Goal: Transaction & Acquisition: Purchase product/service

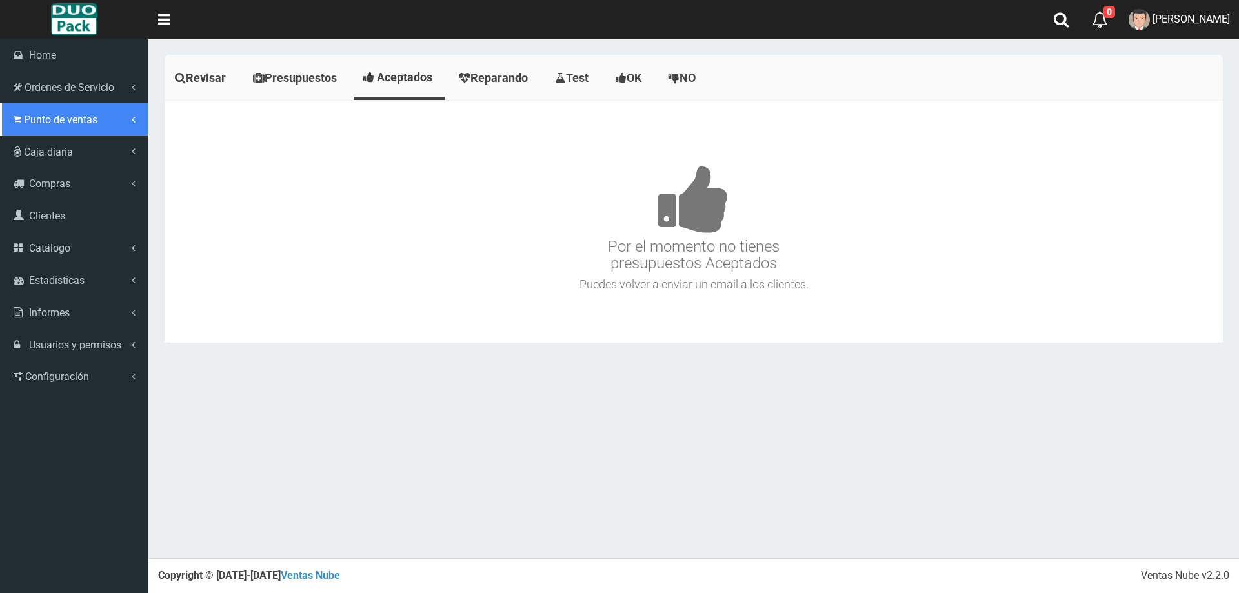
click at [35, 119] on span "Punto de ventas" at bounding box center [61, 120] width 74 height 12
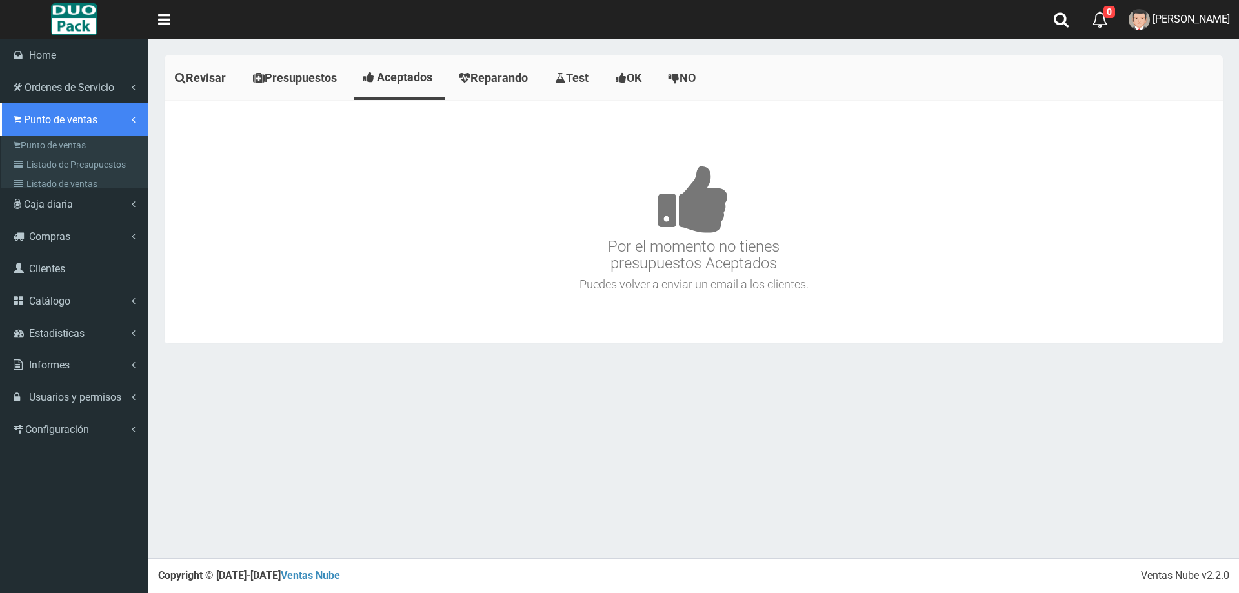
click at [54, 129] on link "Punto de ventas" at bounding box center [74, 119] width 148 height 32
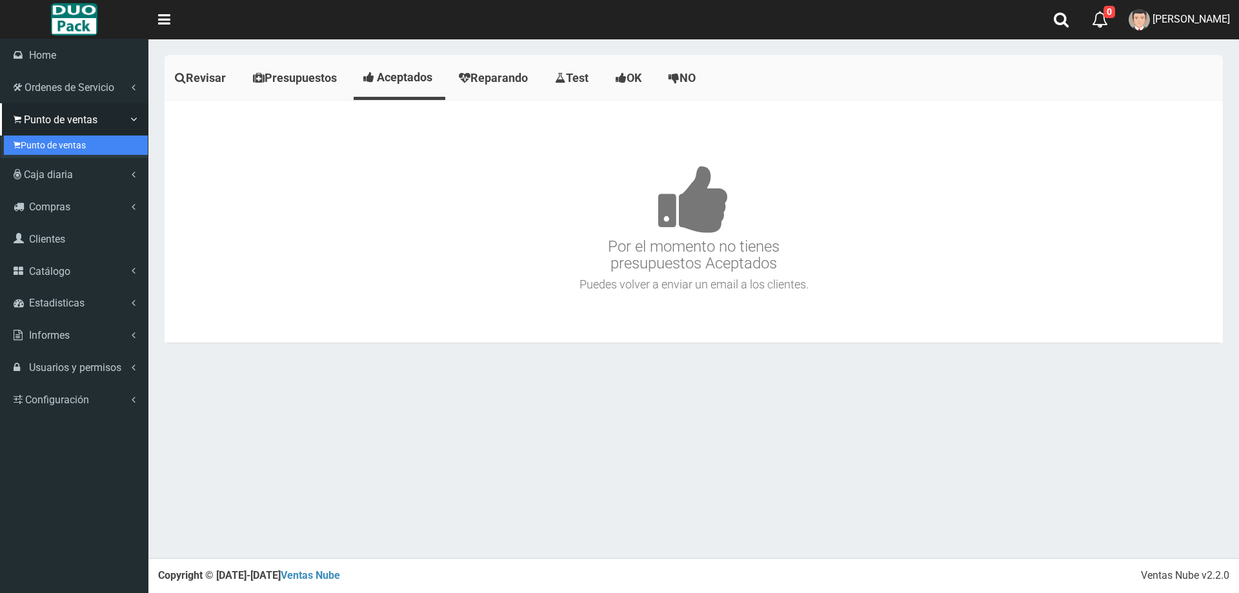
click at [58, 141] on link "Punto de ventas" at bounding box center [76, 144] width 144 height 19
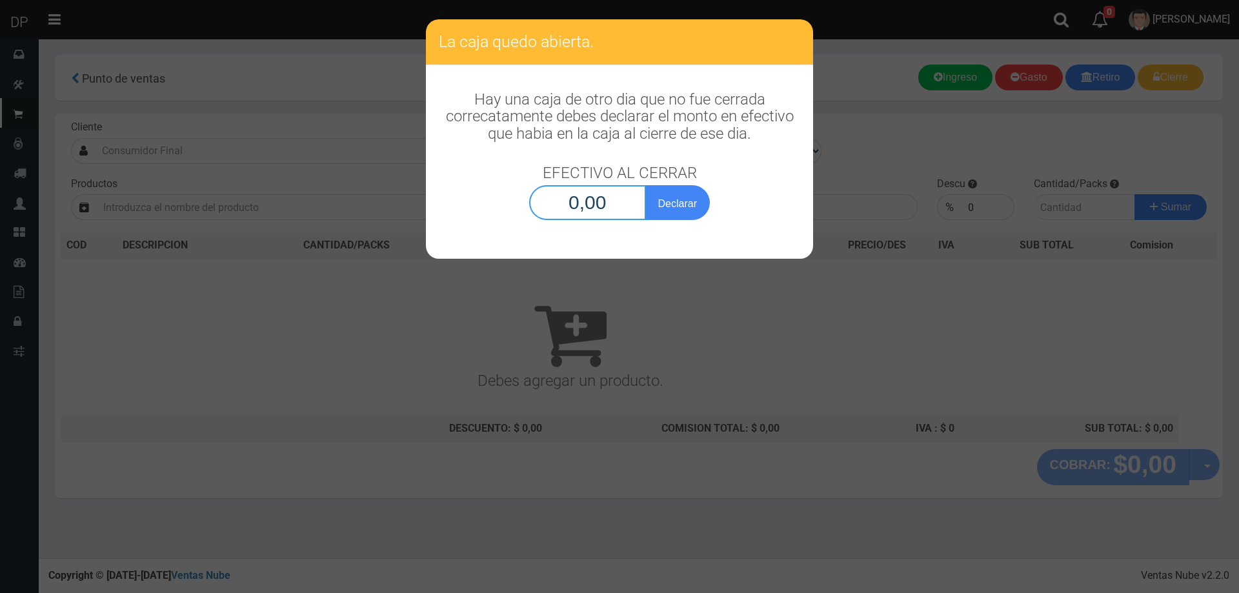
click at [562, 200] on input "0,00" at bounding box center [587, 202] width 117 height 35
type input "1,00"
click at [645, 185] on button "Declarar" at bounding box center [677, 202] width 65 height 35
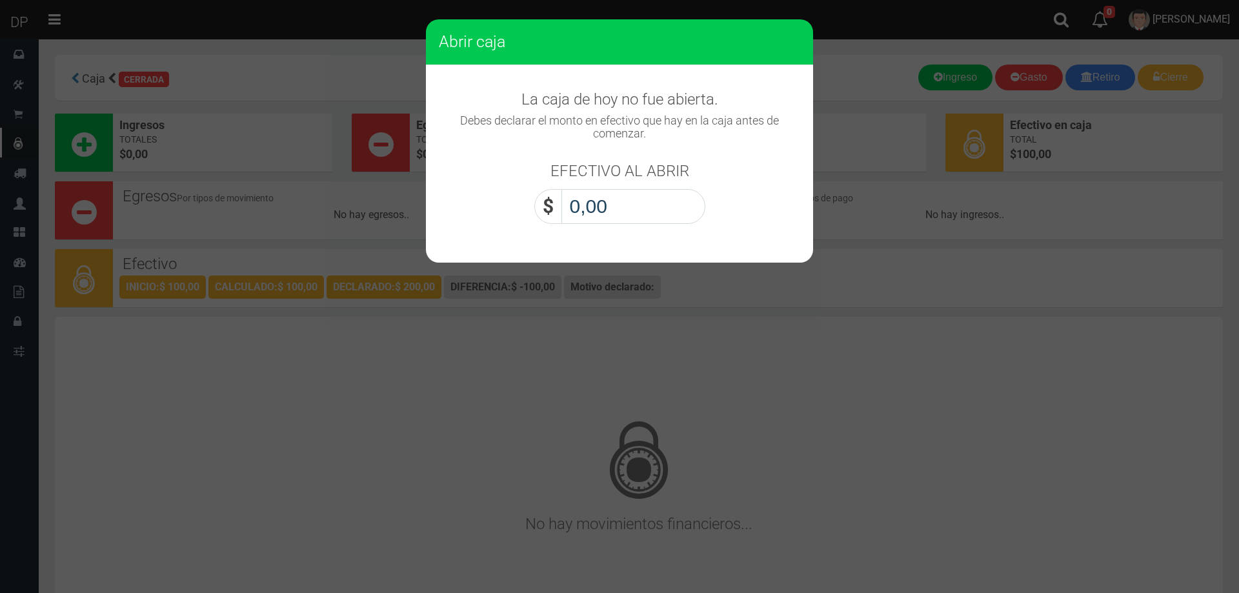
click at [583, 205] on input "0,00" at bounding box center [633, 206] width 144 height 35
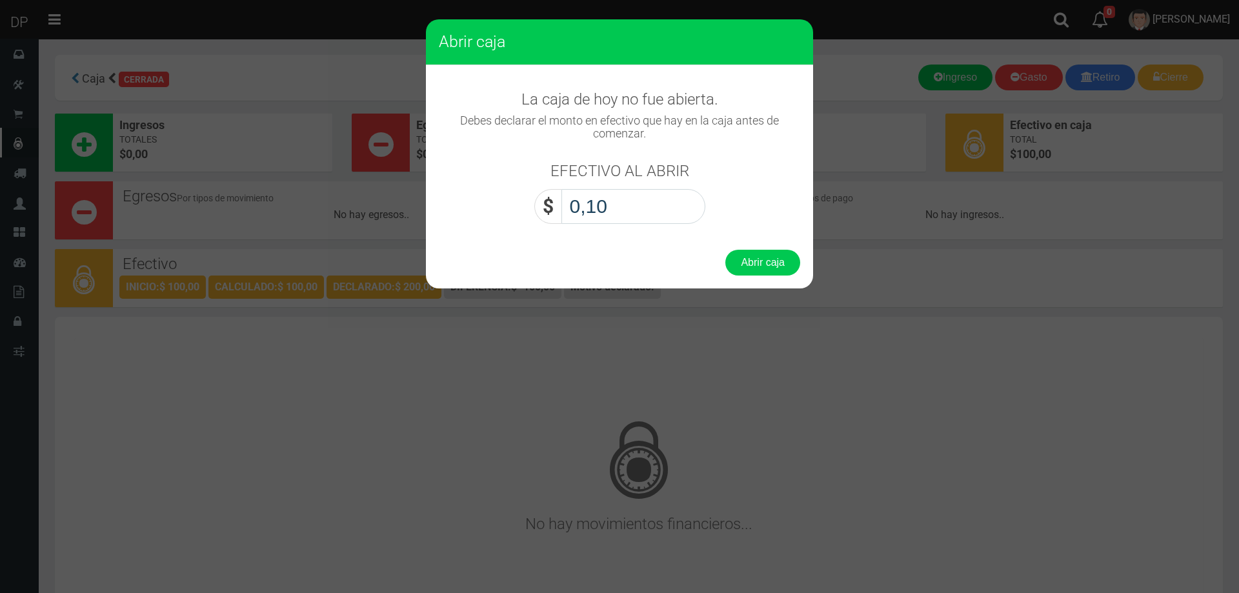
type input "1,00"
click at [725, 250] on button "Abrir caja" at bounding box center [762, 263] width 75 height 26
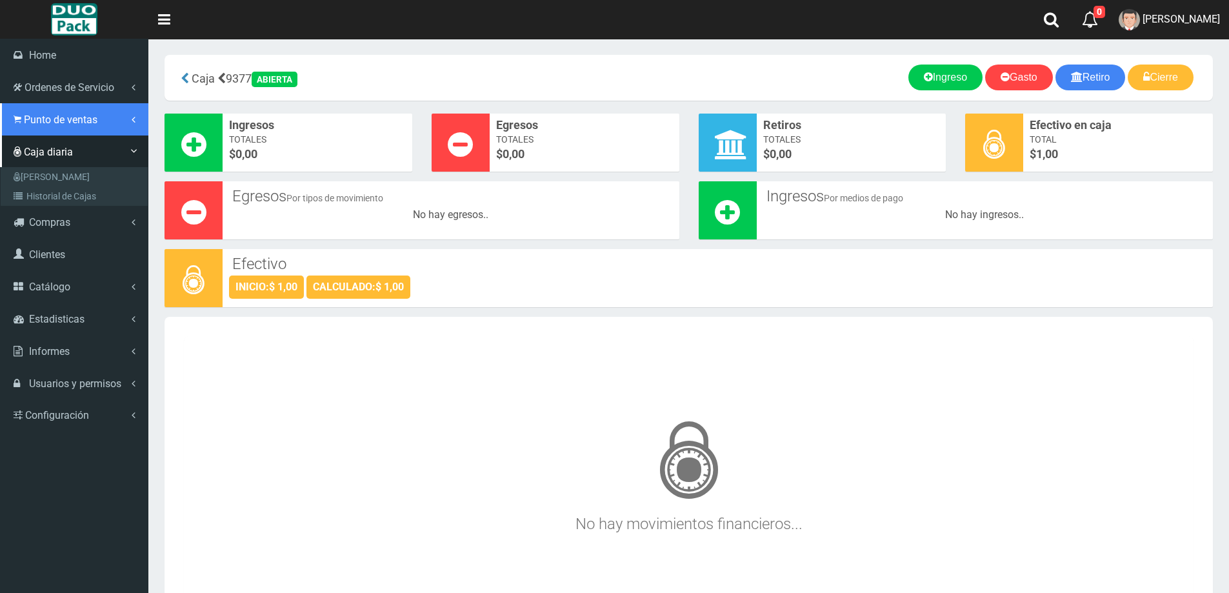
click at [45, 130] on link "Punto de ventas" at bounding box center [74, 119] width 148 height 32
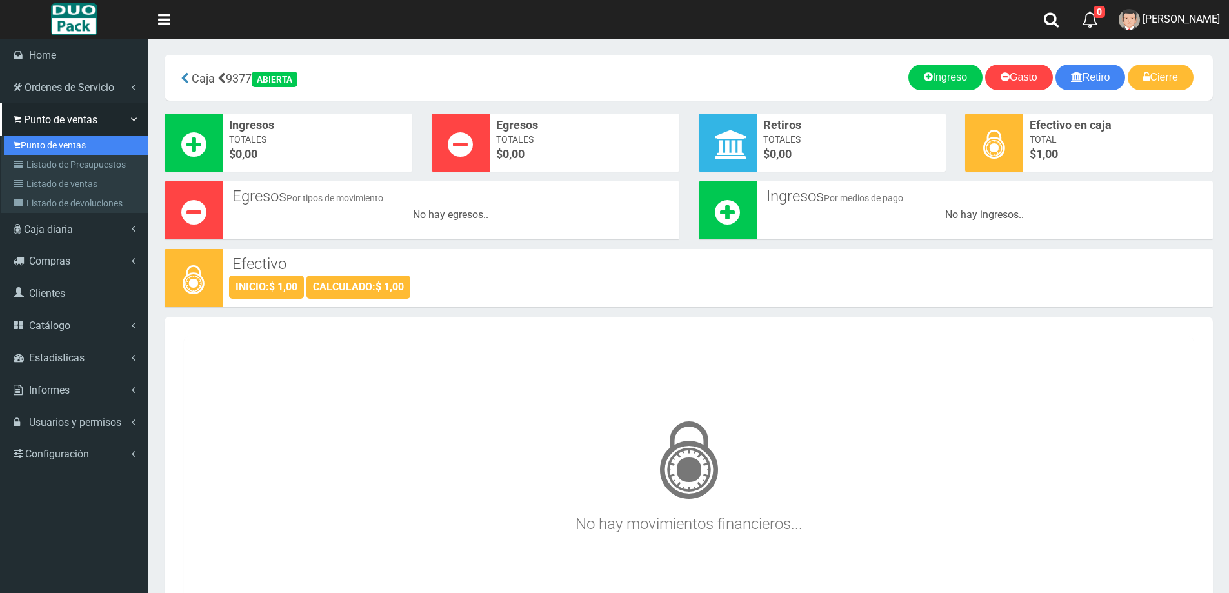
click at [62, 146] on link "Punto de ventas" at bounding box center [76, 144] width 144 height 19
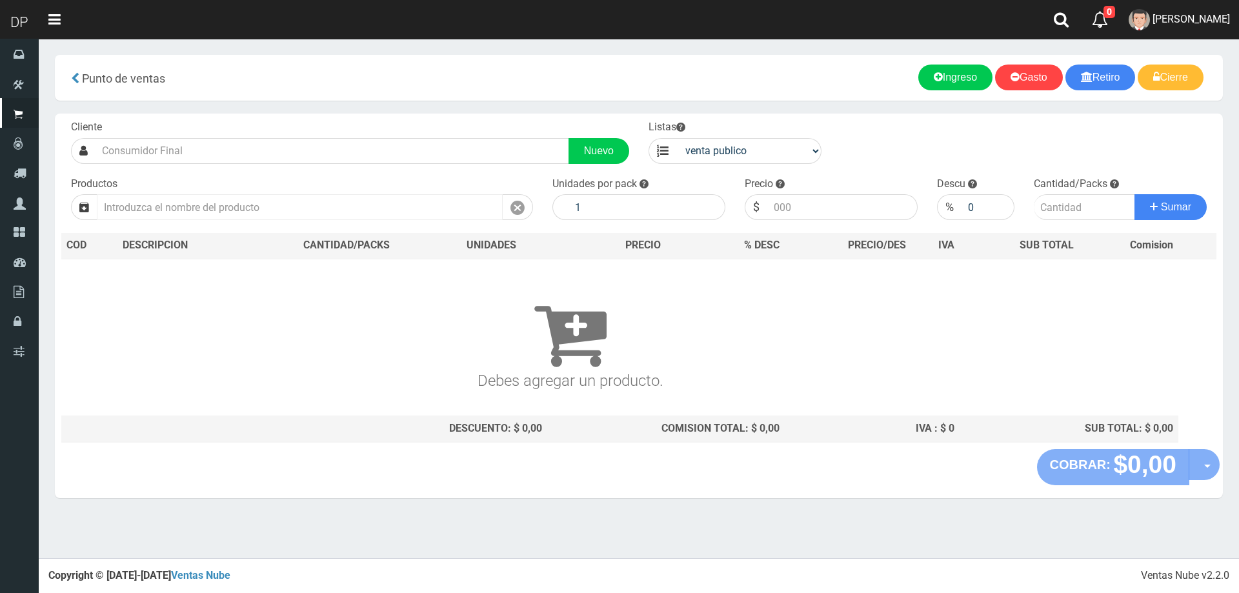
click at [245, 206] on input "text" at bounding box center [300, 207] width 406 height 26
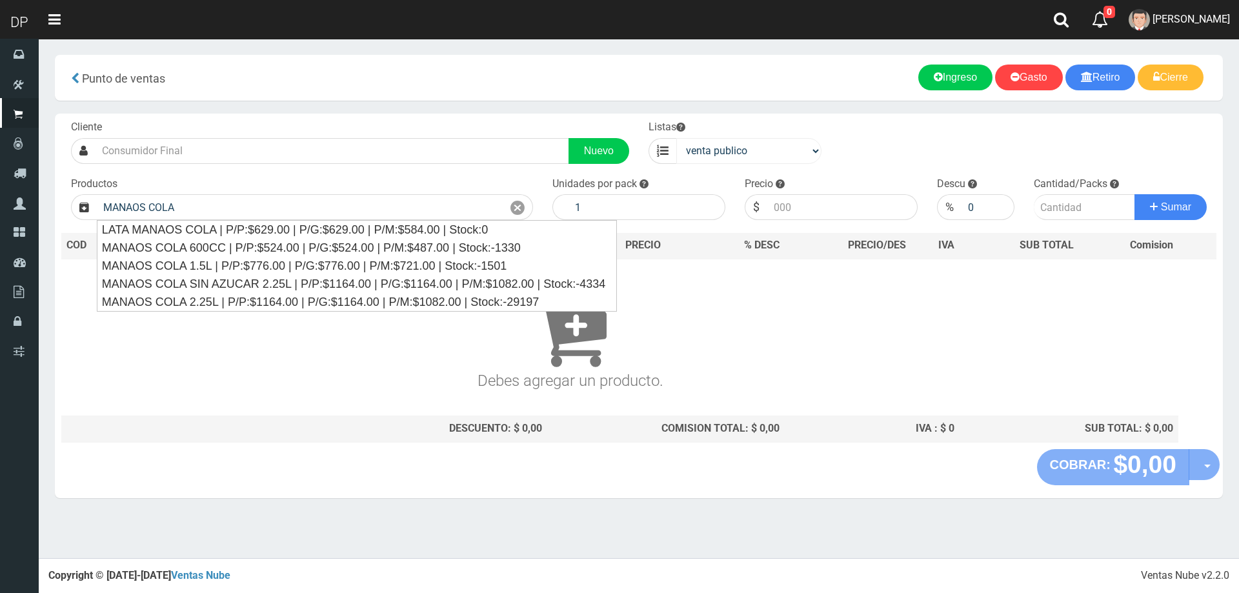
type input "MANAOS COLA"
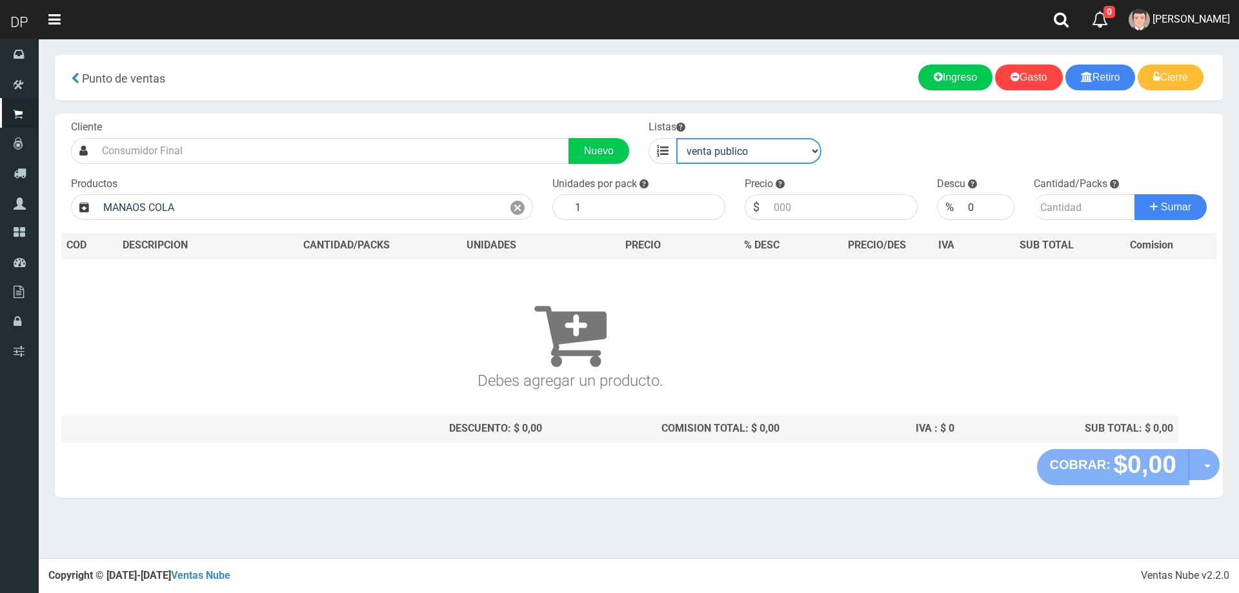
drag, startPoint x: 744, startPoint y: 152, endPoint x: 747, endPoint y: 219, distance: 67.8
click at [744, 152] on select "venta publico Sup chinos reventas" at bounding box center [748, 151] width 145 height 26
select select "3"
click at [676, 138] on select "venta publico Sup chinos reventas" at bounding box center [748, 151] width 145 height 26
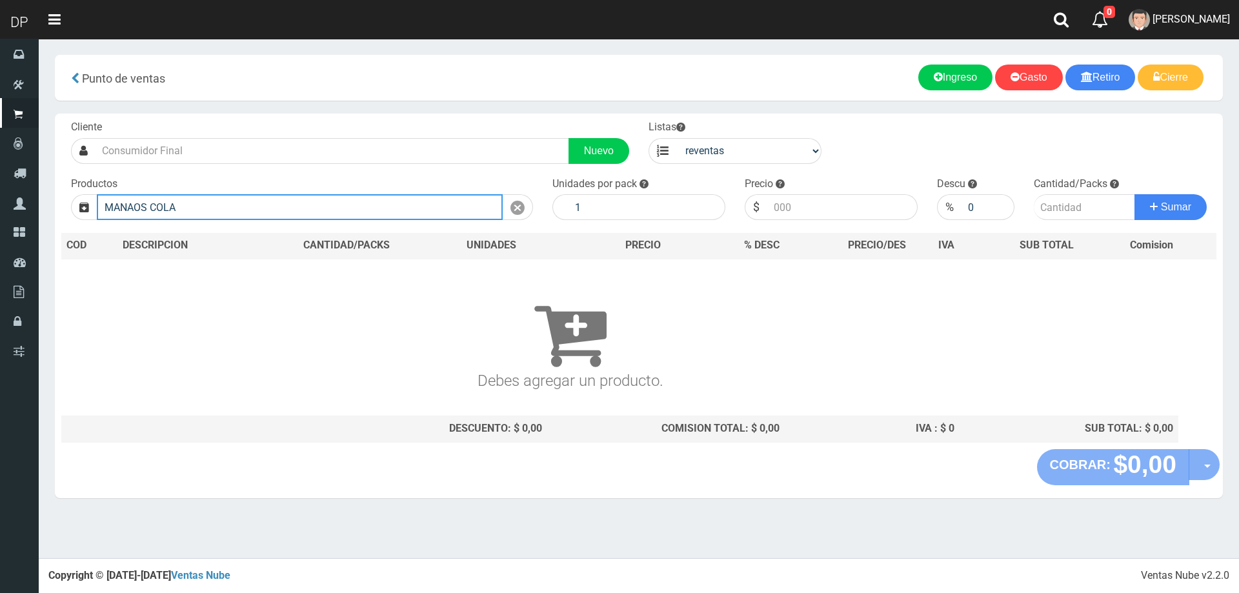
click at [437, 206] on input "MANAOS COLA" at bounding box center [300, 207] width 406 height 26
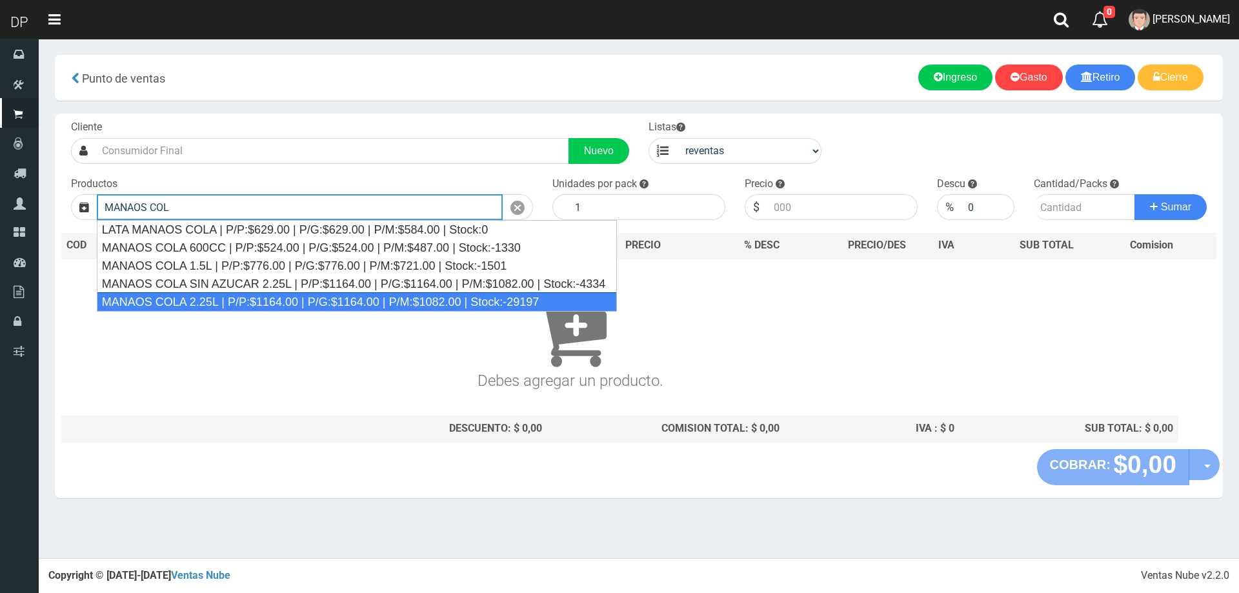
click at [241, 301] on div "MANAOS COLA 2.25L | P/P:$1164.00 | P/G:$1164.00 | P/M:$1082.00 | Stock:-29197" at bounding box center [357, 301] width 520 height 19
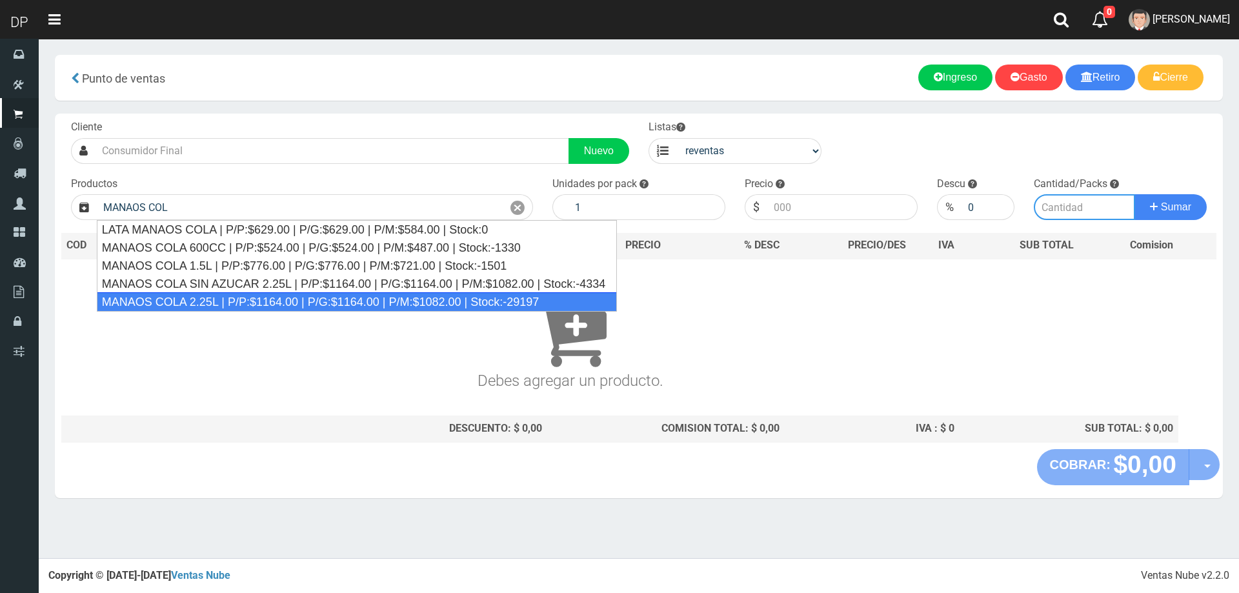
type input "MANAOS COLA 2.25L | P/P:$1164.00 | P/G:$1164.00 | P/M:$1082.00 | Stock:-29197"
type input "6"
type input "1082.00"
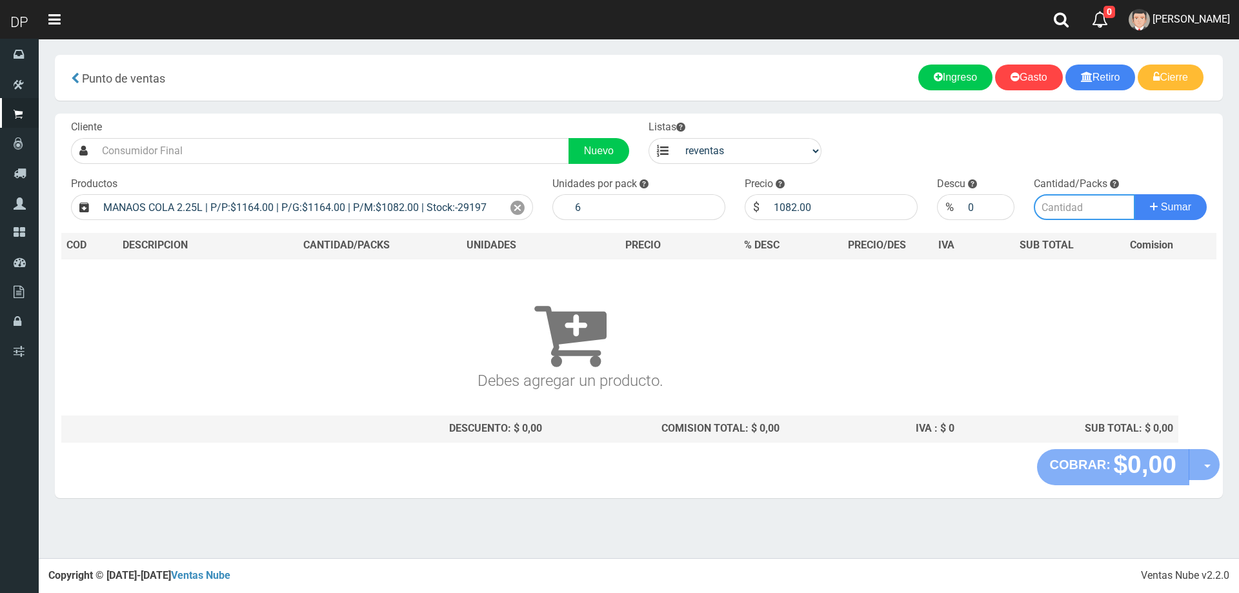
click at [1062, 211] on input "number" at bounding box center [1085, 207] width 102 height 26
type input "1"
click at [1134, 194] on button "Sumar" at bounding box center [1170, 207] width 72 height 26
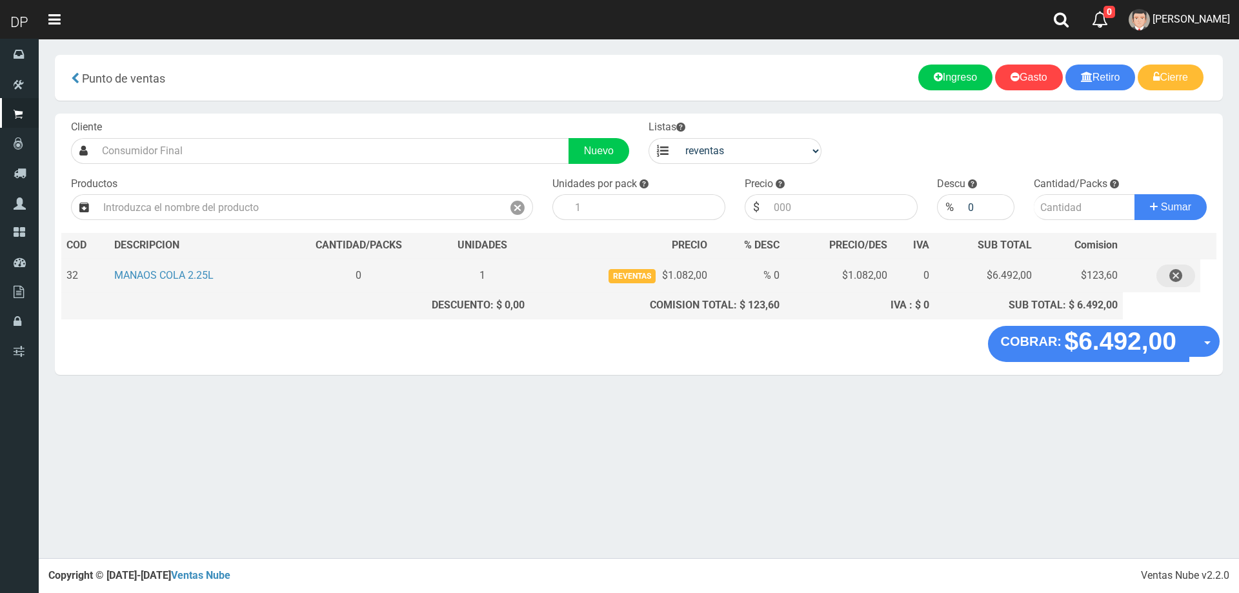
click at [1180, 277] on icon "button" at bounding box center [1175, 276] width 13 height 23
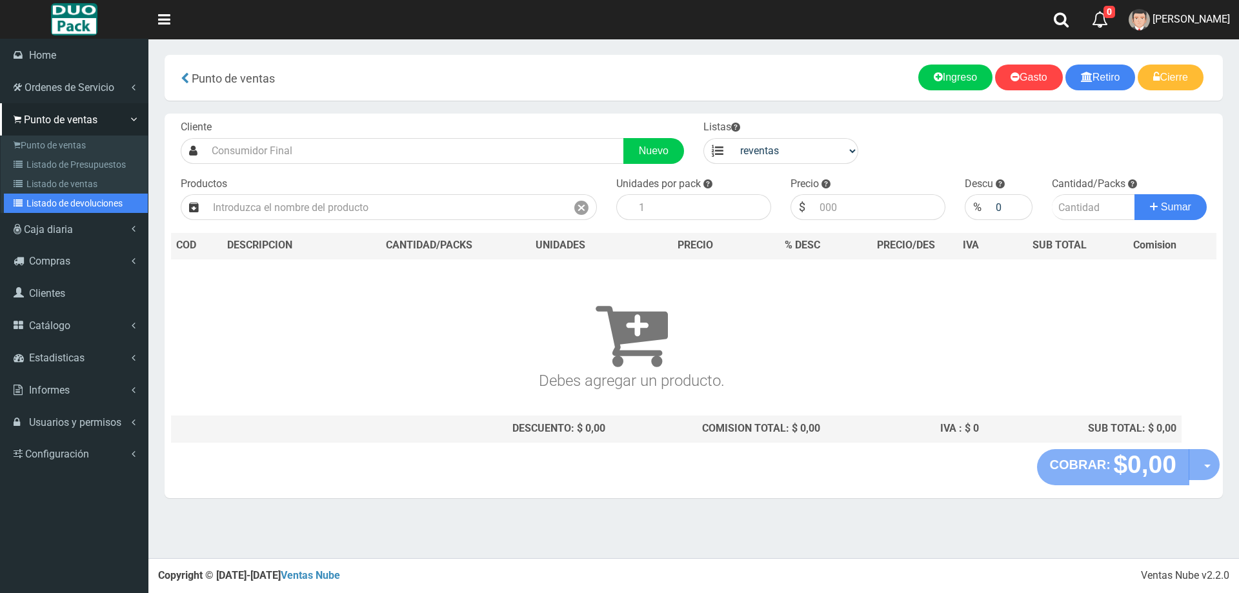
click at [51, 204] on link "Listado de devoluciones" at bounding box center [76, 203] width 144 height 19
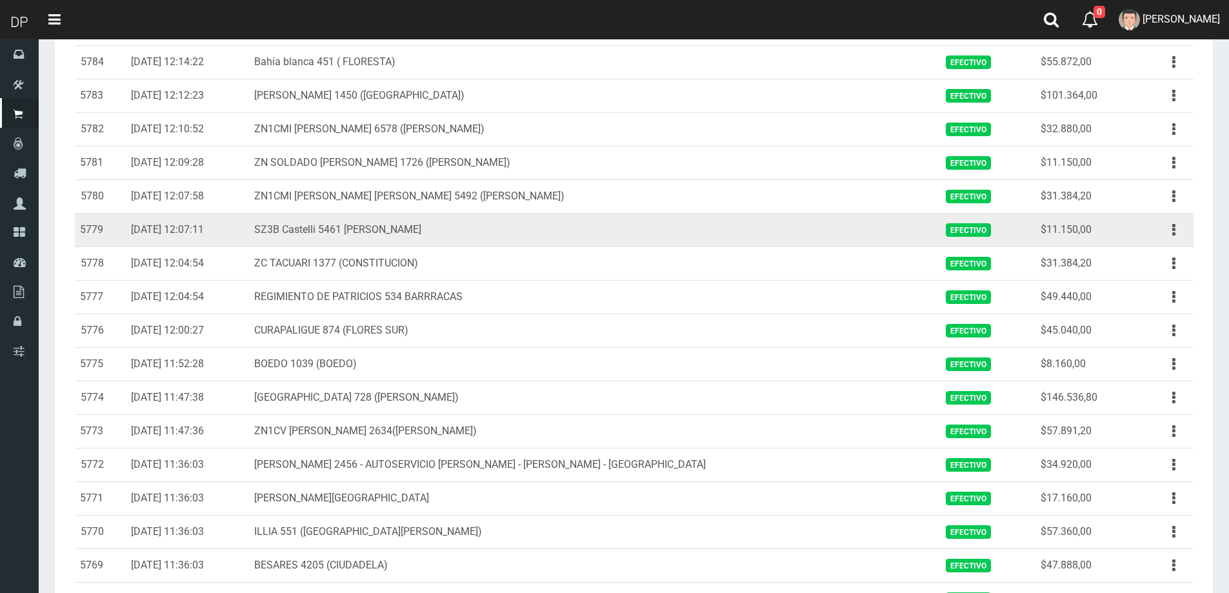
scroll to position [281, 0]
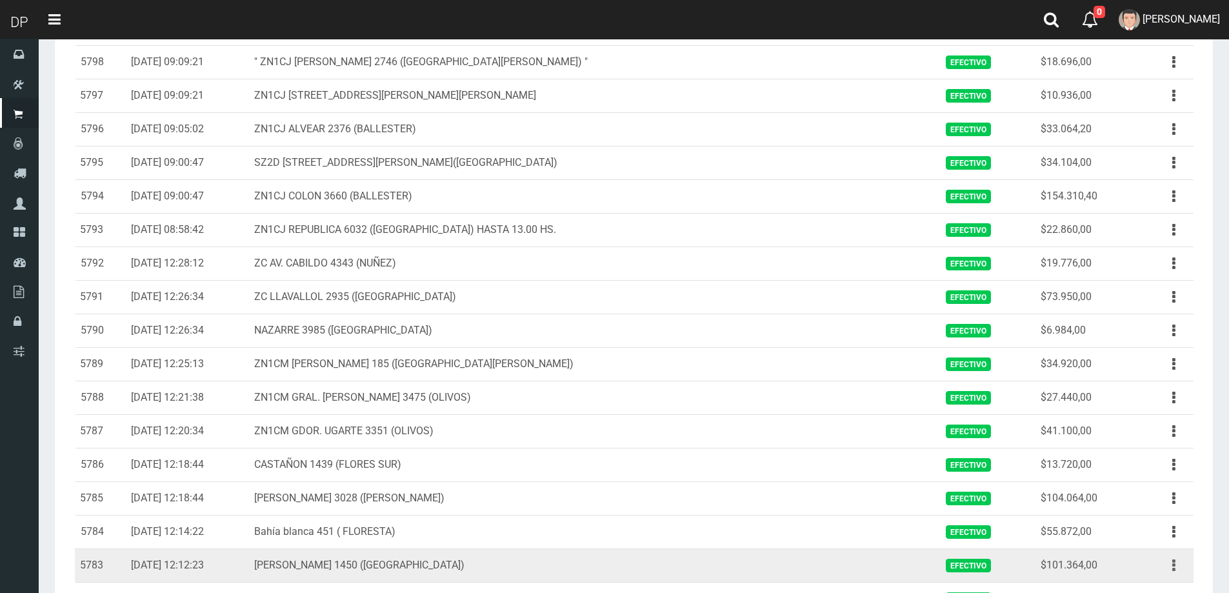
click at [1173, 570] on icon "button" at bounding box center [1173, 565] width 3 height 23
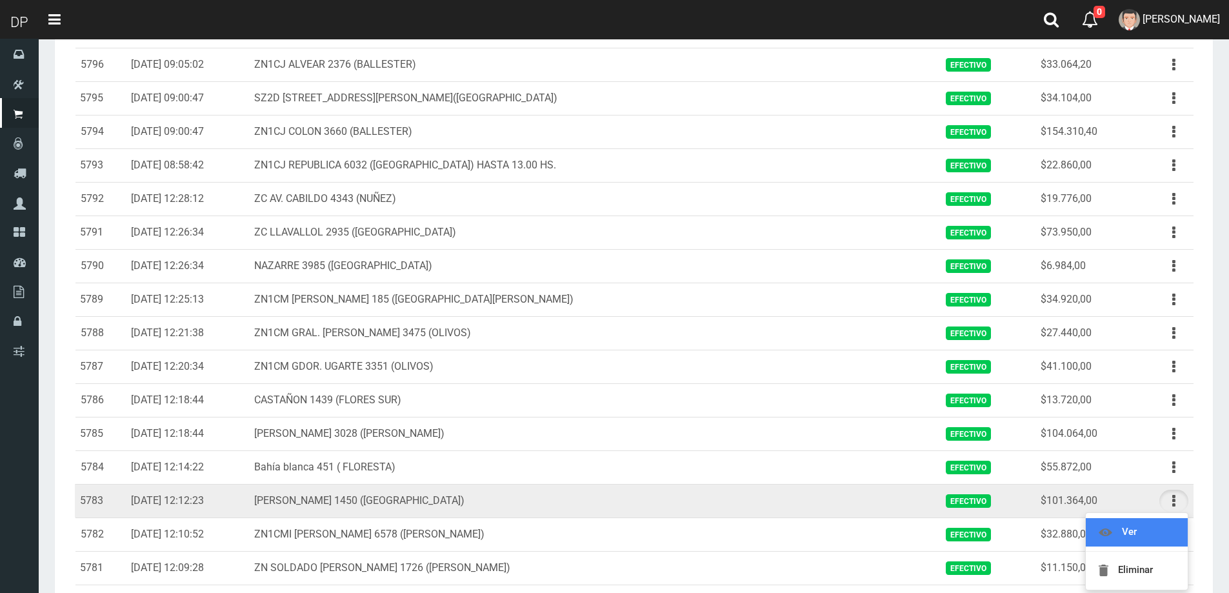
click at [1138, 532] on link "Ver" at bounding box center [1137, 532] width 102 height 28
